Goal: Transaction & Acquisition: Purchase product/service

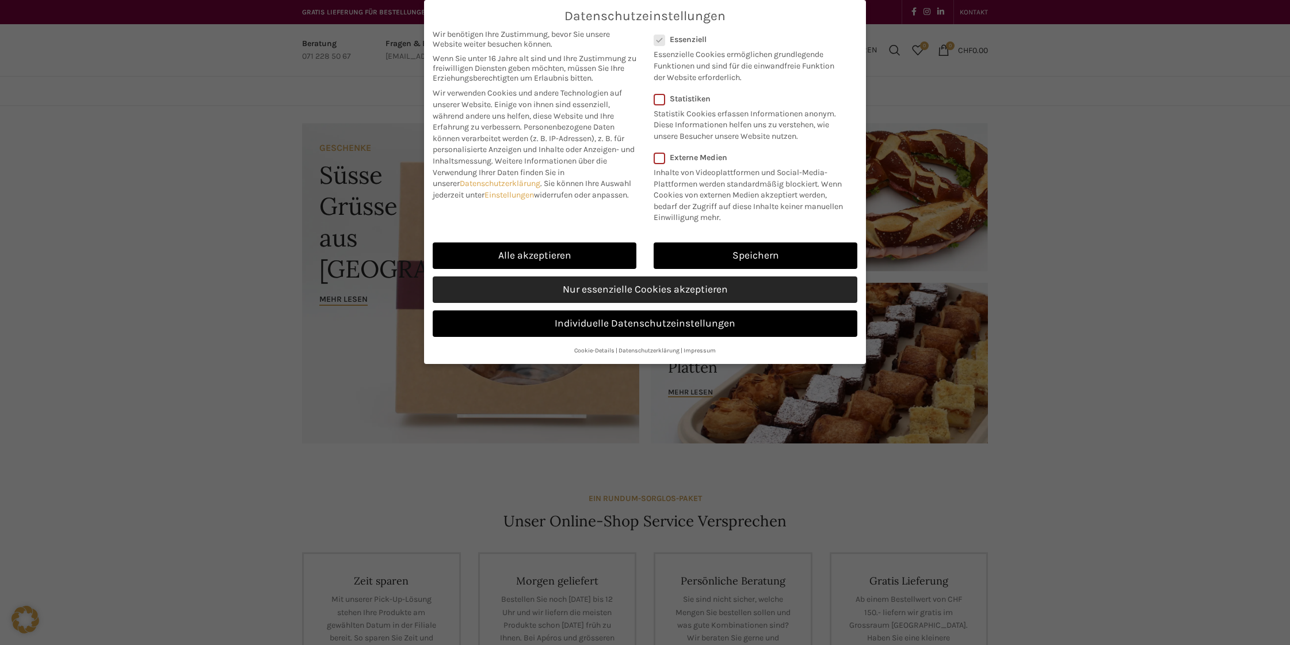
click at [641, 294] on link "Nur essenzielle Cookies akzeptieren" at bounding box center [645, 289] width 425 height 26
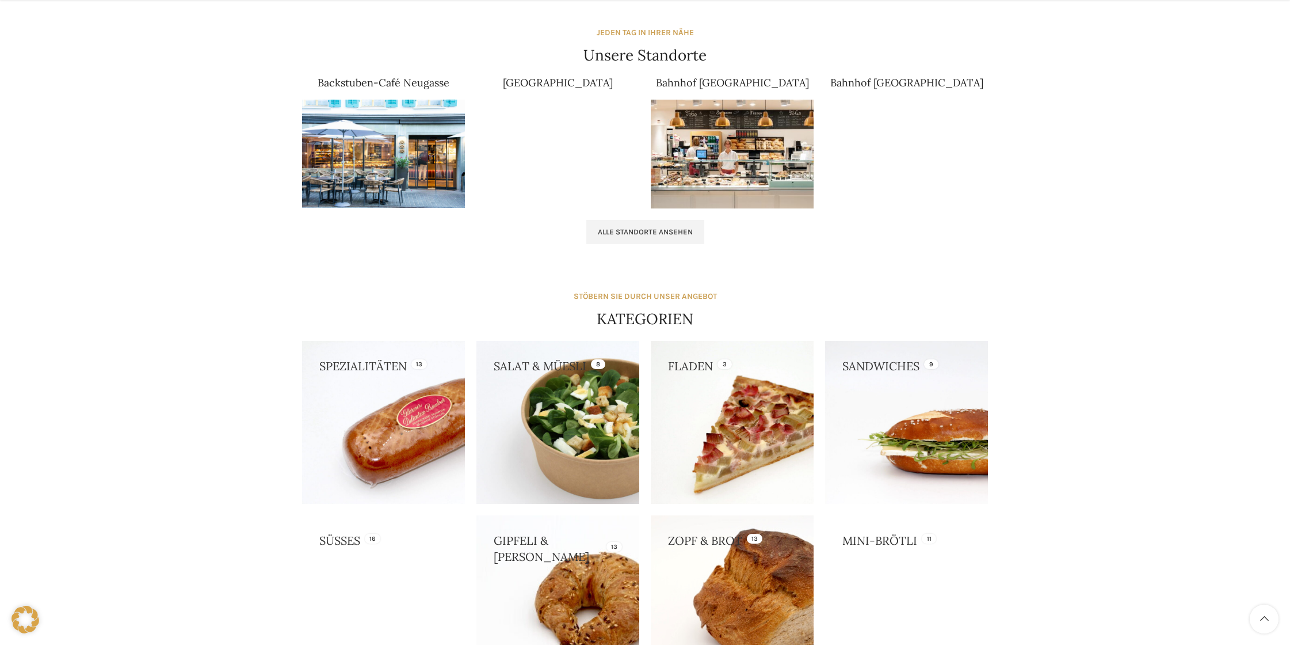
scroll to position [879, 0]
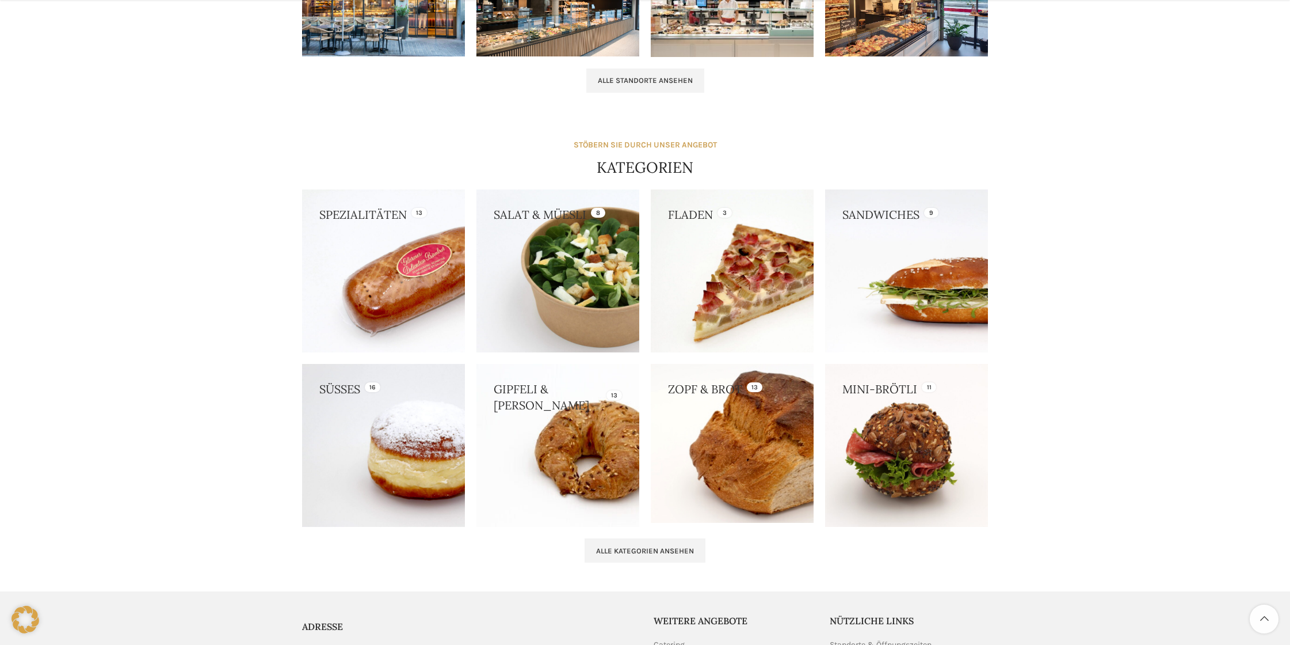
click at [718, 458] on link at bounding box center [732, 443] width 163 height 159
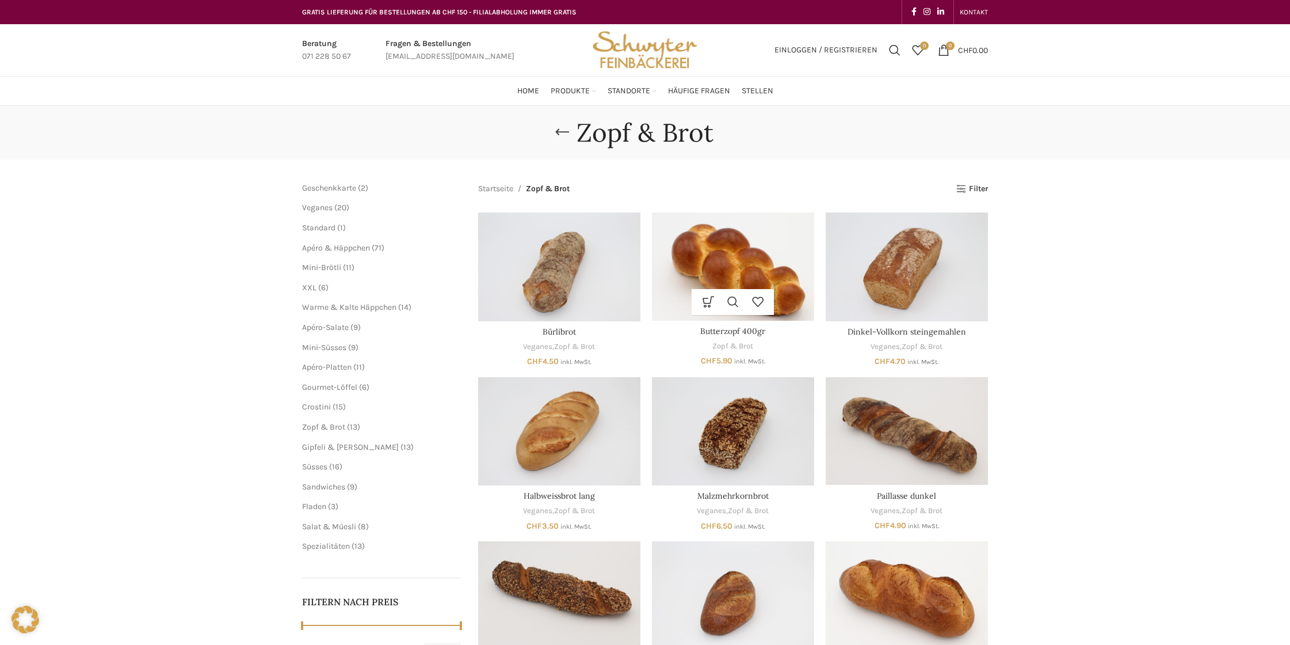
click at [738, 257] on img "Butterzopf 400gr" at bounding box center [733, 266] width 162 height 108
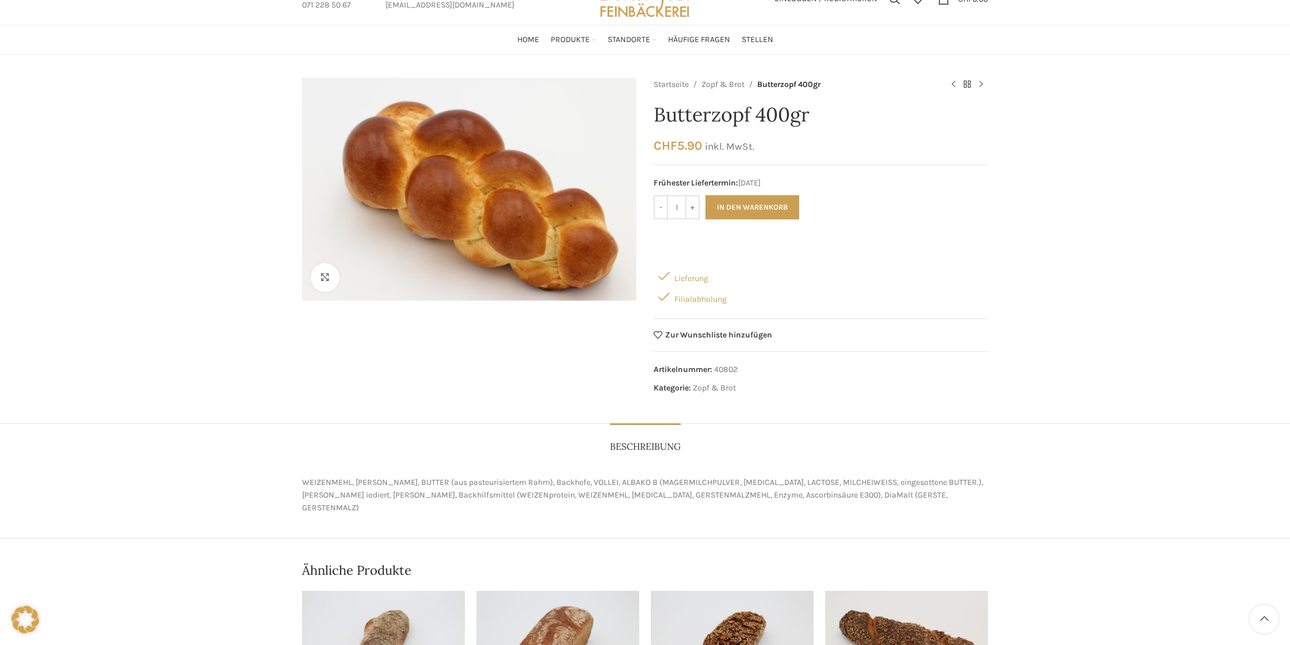
scroll to position [74, 0]
